Goal: Contribute content: Add original content to the website for others to see

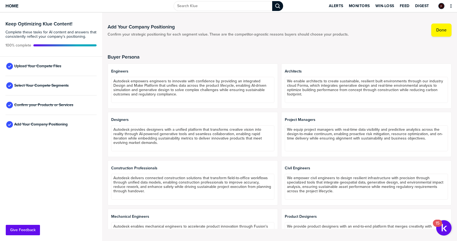
click at [57, 73] on div "Upload Your Compete Files" at bounding box center [50, 66] width 91 height 19
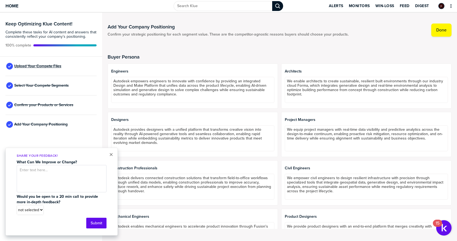
click at [58, 65] on span "Upload Your Compete Files" at bounding box center [37, 66] width 47 height 4
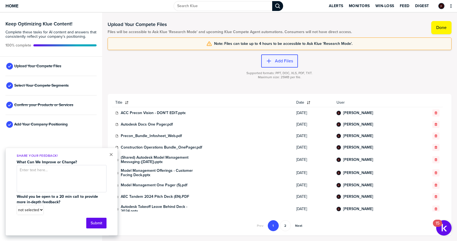
click at [284, 61] on label "Add Files" at bounding box center [284, 60] width 18 height 5
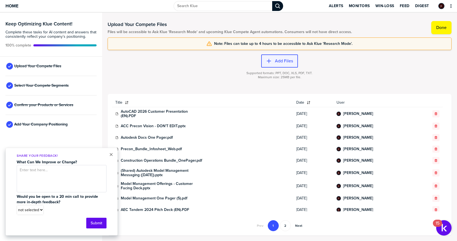
click at [286, 59] on label "Add Files" at bounding box center [284, 60] width 18 height 5
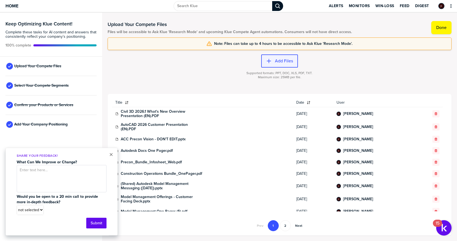
click at [277, 61] on label "Add Files" at bounding box center [284, 60] width 18 height 5
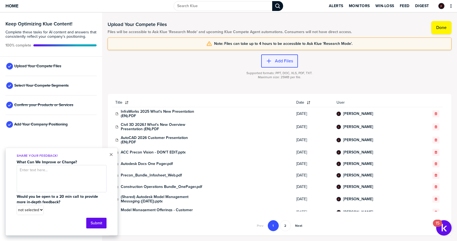
click at [272, 66] on button "Add Files" at bounding box center [279, 61] width 37 height 13
click at [285, 63] on label "Add Files" at bounding box center [284, 60] width 18 height 5
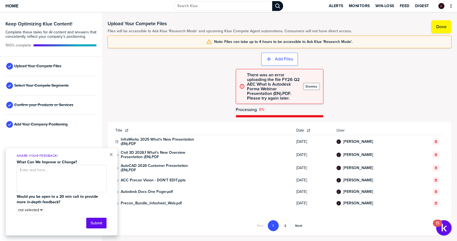
click at [318, 86] on button "Dismiss" at bounding box center [311, 86] width 17 height 7
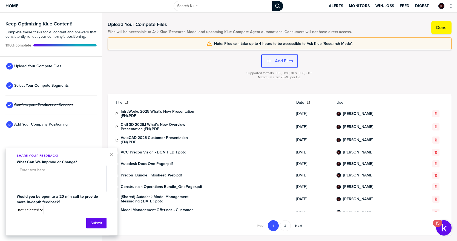
click at [279, 60] on label "Add Files" at bounding box center [284, 60] width 18 height 5
click at [198, 80] on div at bounding box center [280, 80] width 344 height 3
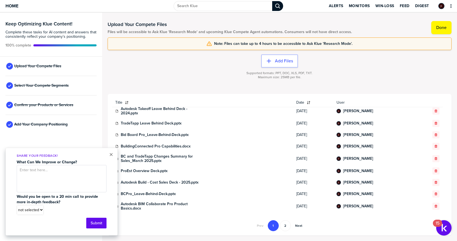
scroll to position [174, 0]
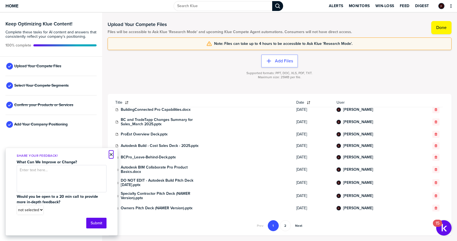
click at [112, 155] on button "×" at bounding box center [111, 155] width 4 height 7
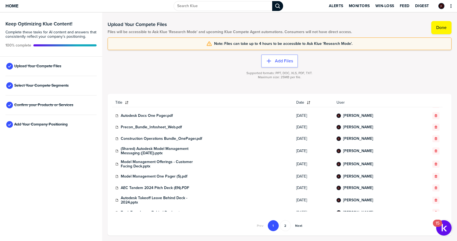
scroll to position [0, 0]
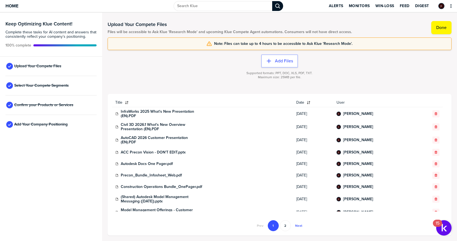
click at [301, 224] on button "Next" at bounding box center [299, 226] width 14 height 11
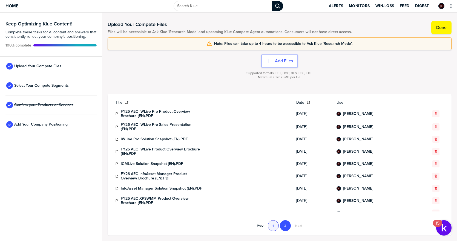
click at [275, 226] on button "1" at bounding box center [273, 226] width 11 height 11
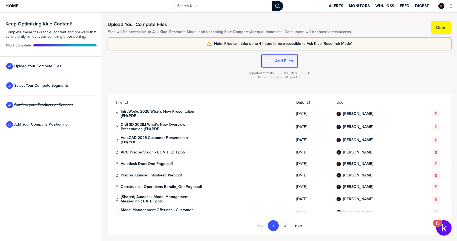
click at [273, 58] on div "button" at bounding box center [273, 60] width 3 height 5
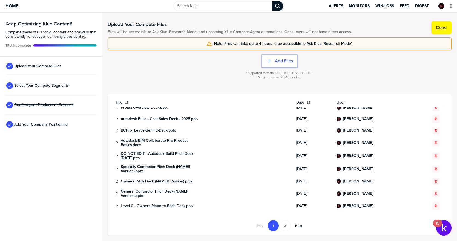
click at [287, 226] on button "2" at bounding box center [285, 226] width 11 height 11
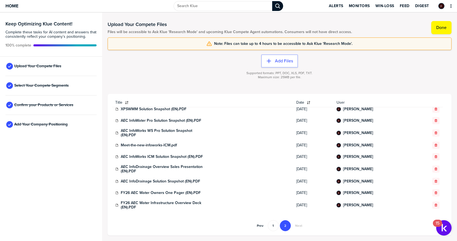
scroll to position [0, 0]
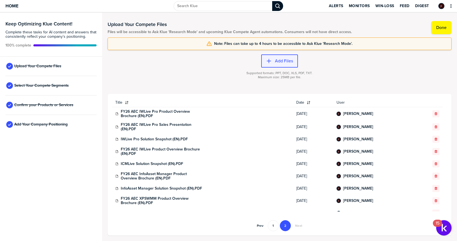
click at [281, 57] on button "Add Files" at bounding box center [279, 61] width 37 height 13
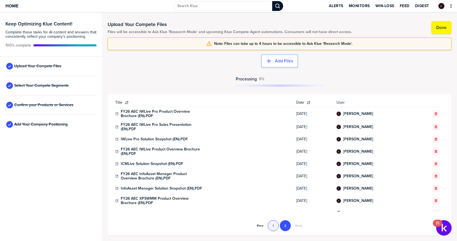
click at [274, 230] on button "1" at bounding box center [273, 226] width 11 height 11
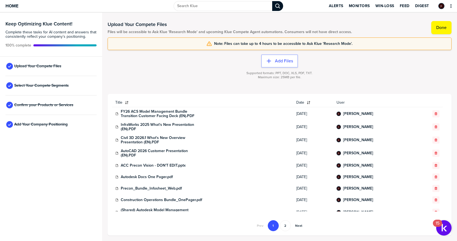
click at [181, 177] on div "Autodesk Docs One Pager.pdf" at bounding box center [159, 177] width 88 height 4
click at [279, 59] on label "Add Files" at bounding box center [284, 60] width 18 height 5
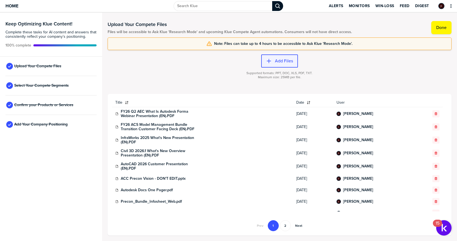
click at [281, 62] on label "Add Files" at bounding box center [284, 60] width 18 height 5
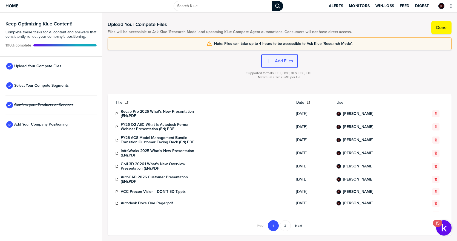
click at [272, 61] on div "button" at bounding box center [273, 60] width 3 height 5
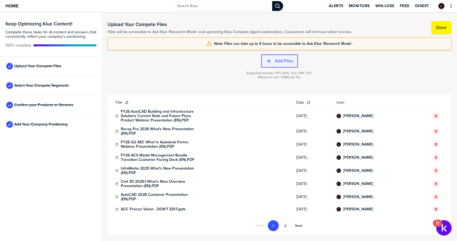
click at [275, 66] on button "Add Files" at bounding box center [279, 61] width 37 height 13
click at [279, 67] on button "Add Files" at bounding box center [279, 61] width 37 height 13
